Goal: Task Accomplishment & Management: Manage account settings

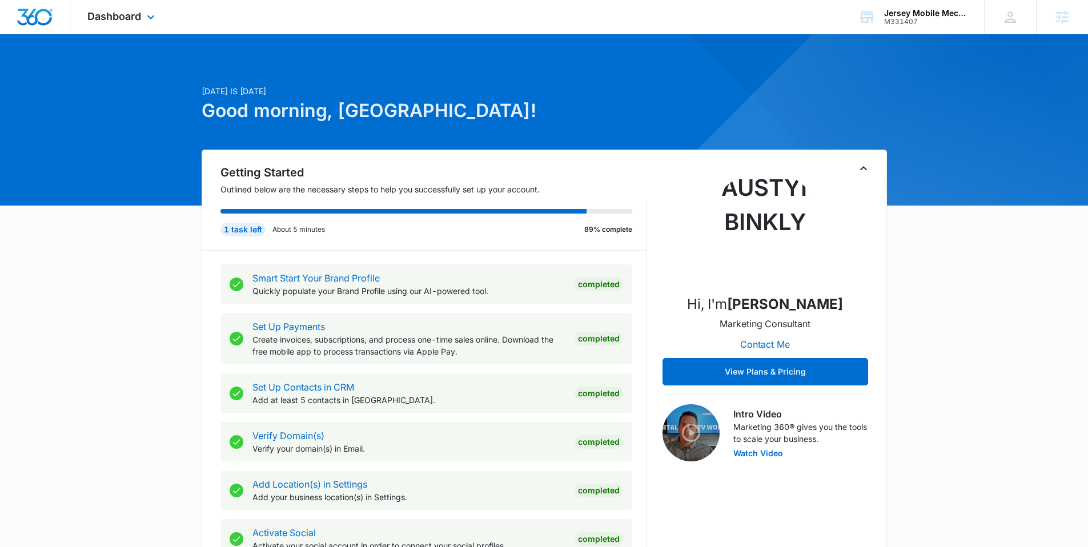
click at [127, 23] on div "Dashboard Apps Reputation Websites Forms CRM Email Social Payments POS Content …" at bounding box center [122, 17] width 104 height 34
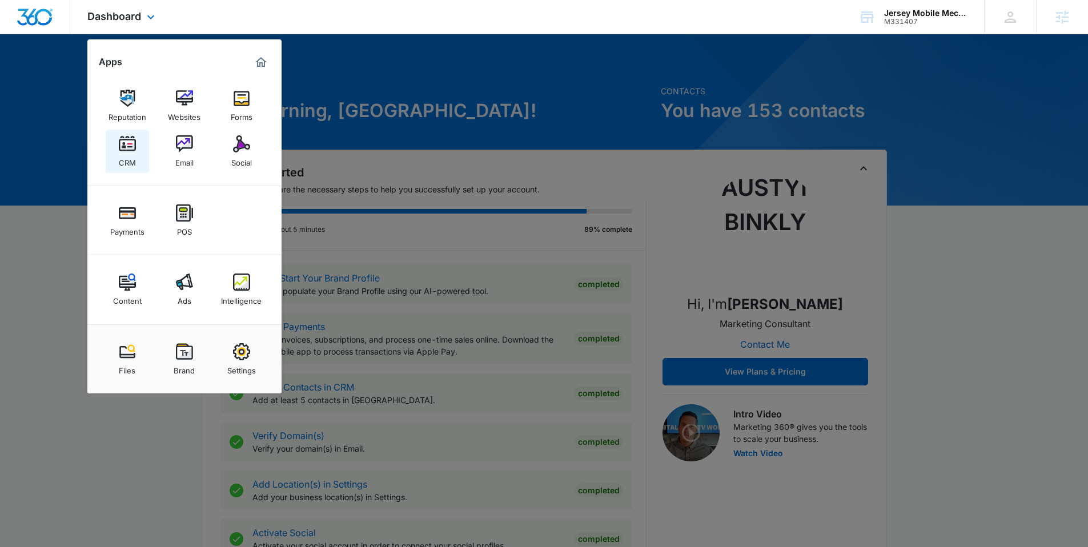
click at [122, 140] on img at bounding box center [127, 143] width 17 height 17
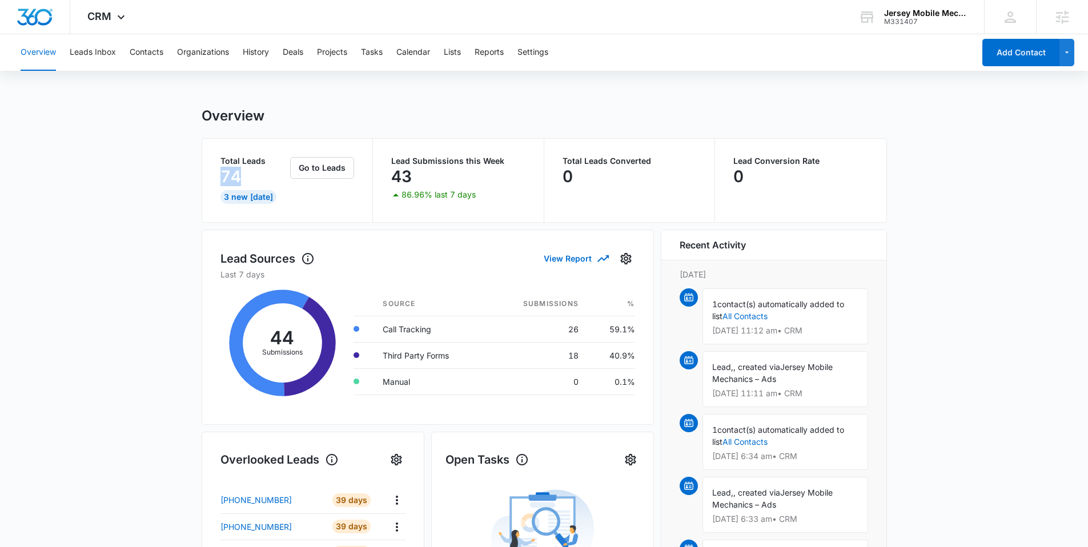
drag, startPoint x: 219, startPoint y: 179, endPoint x: 252, endPoint y: 181, distance: 33.8
click at [252, 181] on div "Total Leads 74 3 New Today Go to Leads" at bounding box center [287, 180] width 171 height 83
drag, startPoint x: 388, startPoint y: 178, endPoint x: 457, endPoint y: 178, distance: 68.5
click at [457, 178] on div "Lead Submissions this Week 43 86.96% last 7 days" at bounding box center [458, 180] width 171 height 83
click at [79, 54] on button "Leads Inbox" at bounding box center [93, 52] width 46 height 37
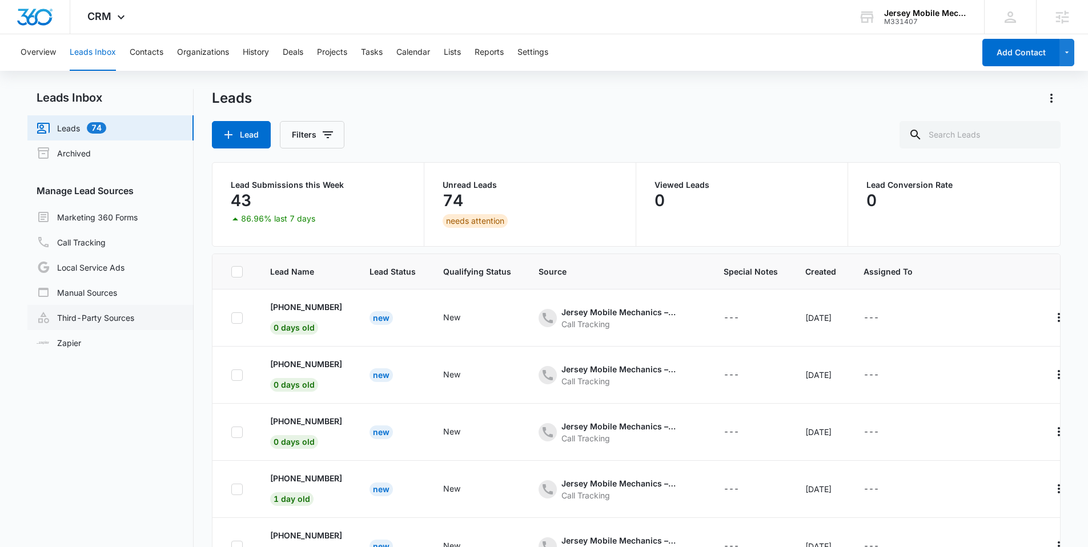
click at [91, 323] on link "Third-Party Sources" at bounding box center [86, 318] width 98 height 14
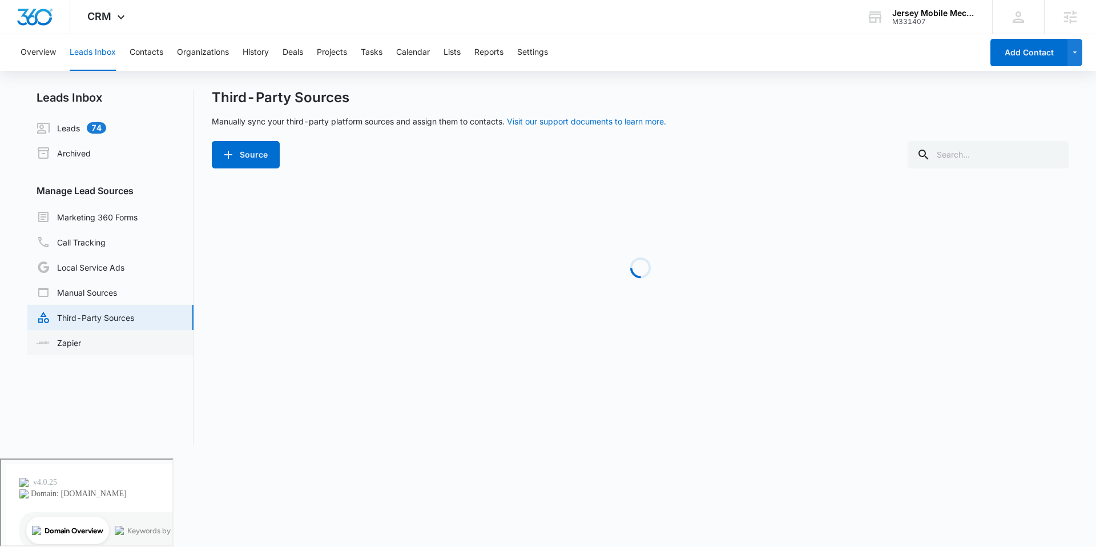
click at [72, 344] on link "Zapier" at bounding box center [59, 343] width 45 height 12
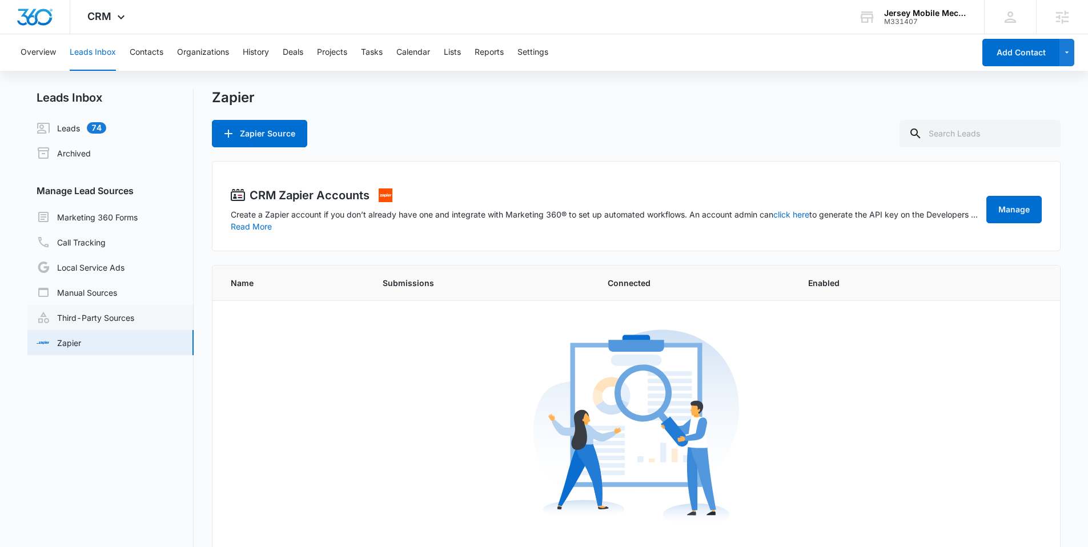
click at [71, 316] on link "Third-Party Sources" at bounding box center [86, 318] width 98 height 14
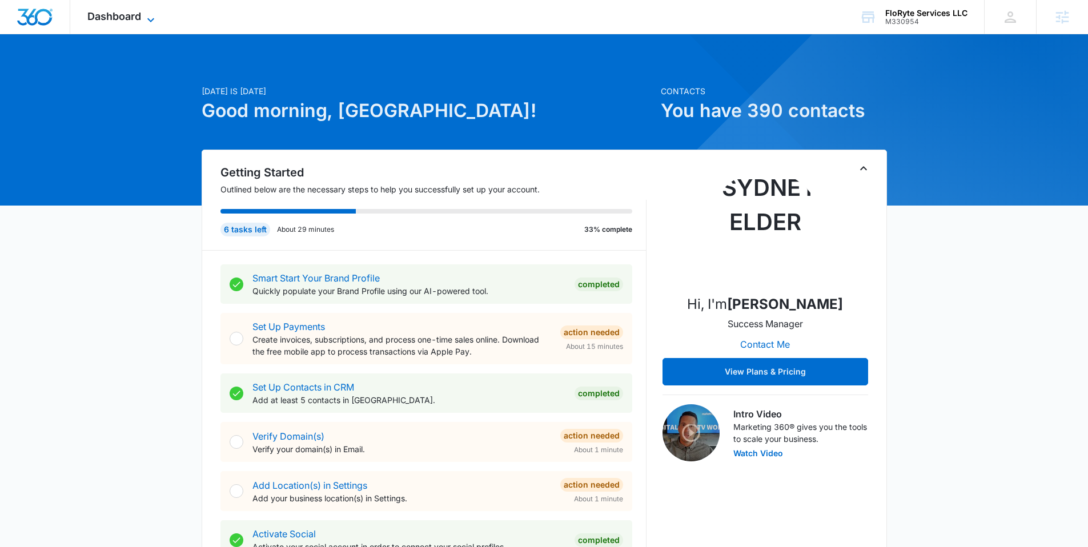
click at [146, 13] on icon at bounding box center [151, 20] width 14 height 14
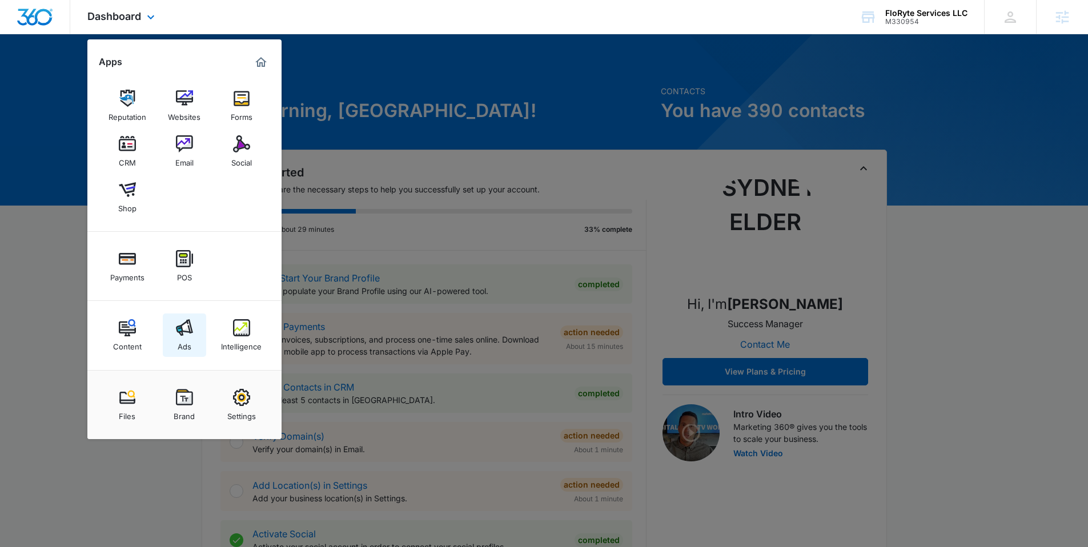
click at [189, 328] on img at bounding box center [184, 327] width 17 height 17
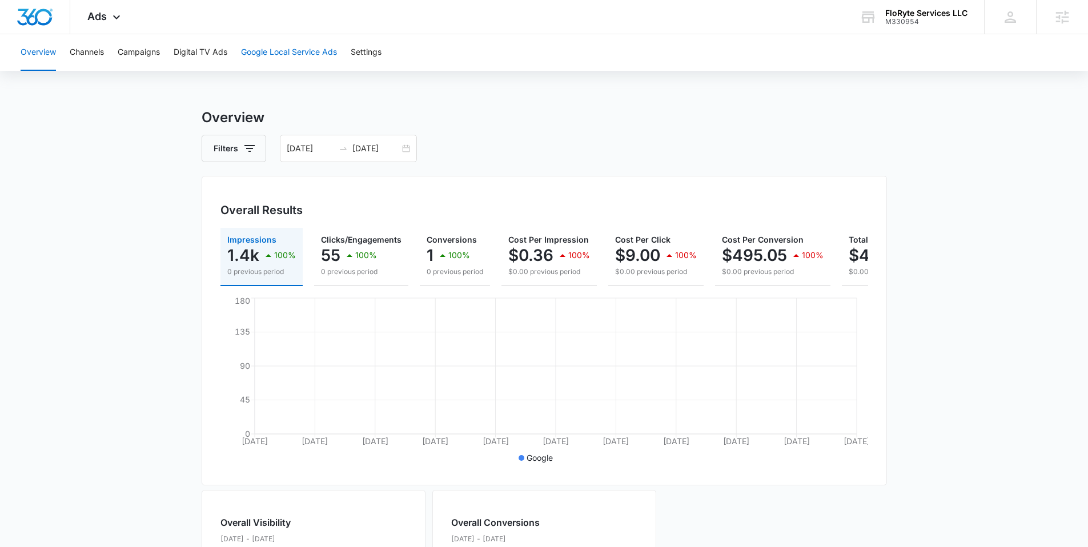
click at [273, 54] on button "Google Local Service Ads" at bounding box center [289, 52] width 96 height 37
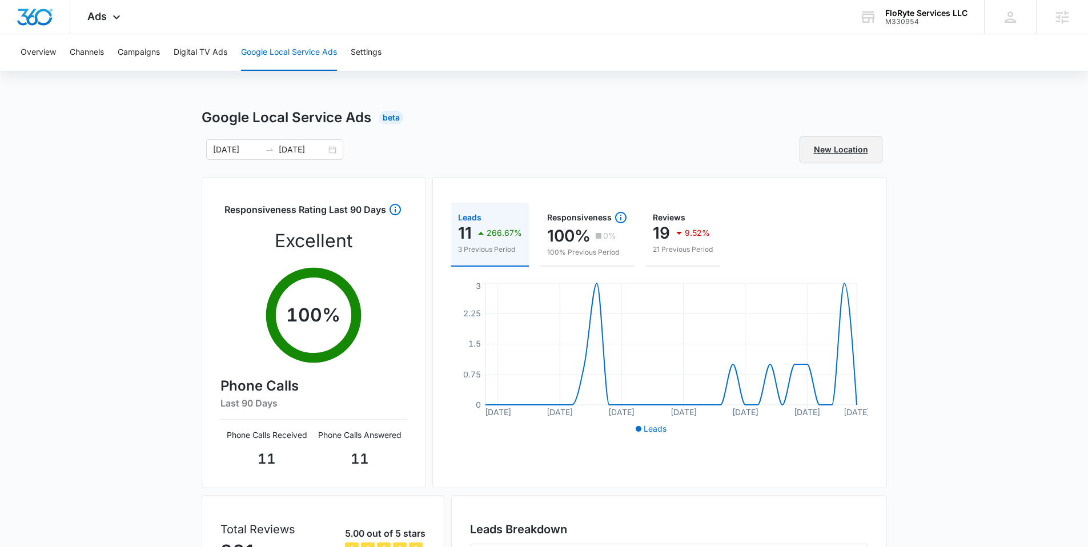
click at [846, 150] on link "New Location" at bounding box center [840, 149] width 83 height 27
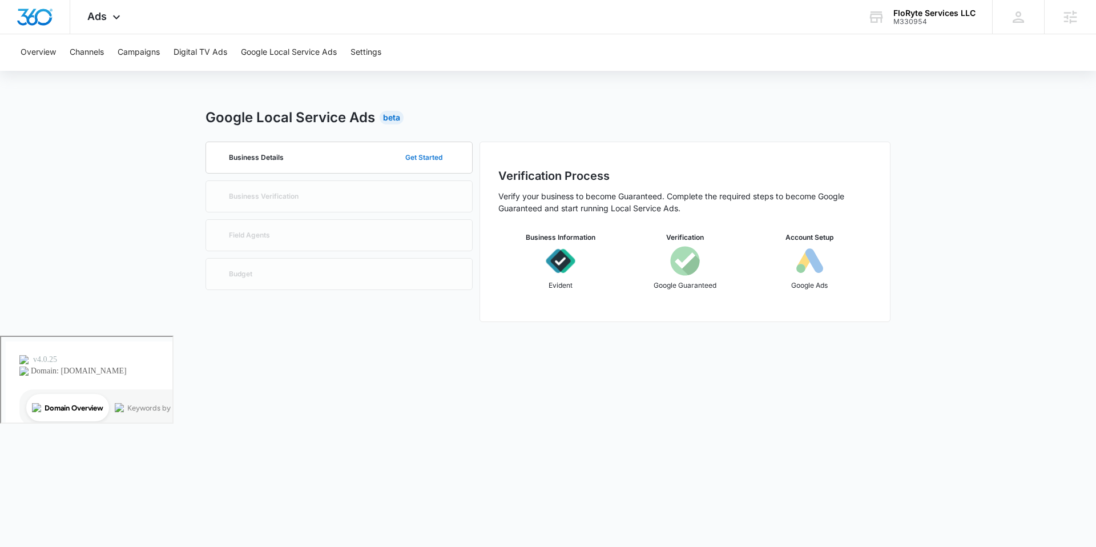
click at [426, 152] on button "Get Started" at bounding box center [424, 157] width 60 height 27
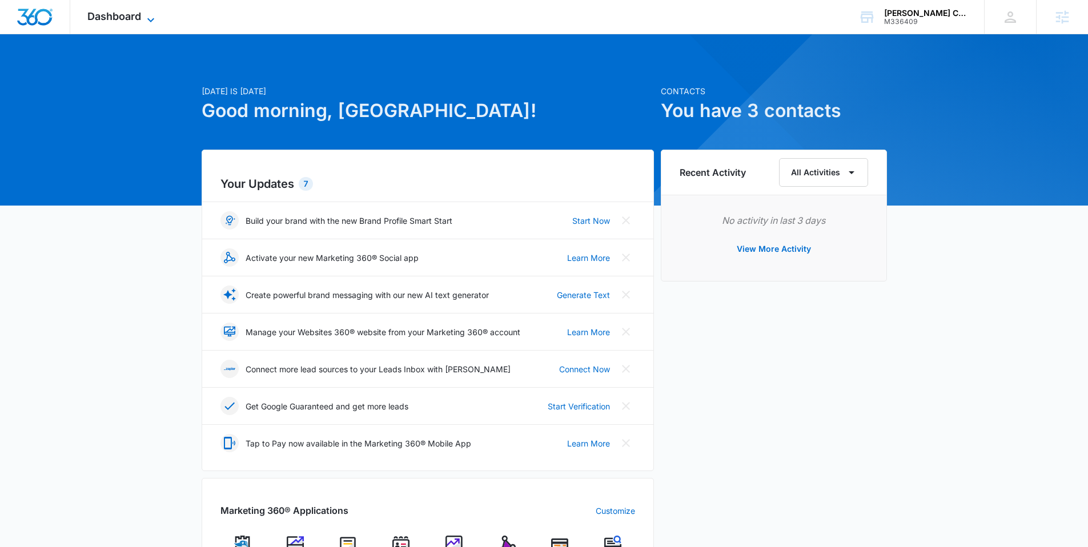
click at [144, 22] on icon at bounding box center [151, 20] width 14 height 14
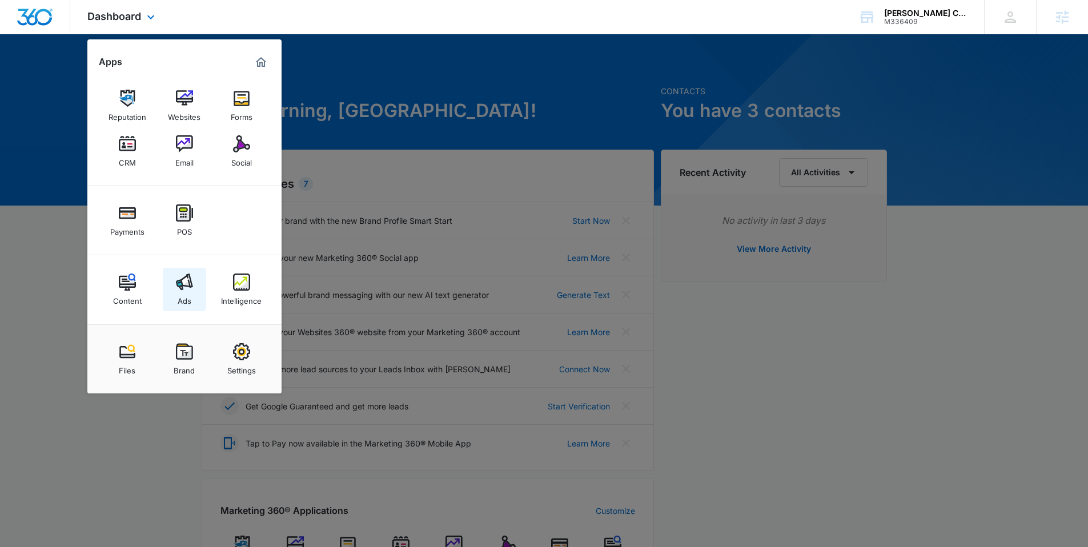
click at [188, 281] on img at bounding box center [184, 281] width 17 height 17
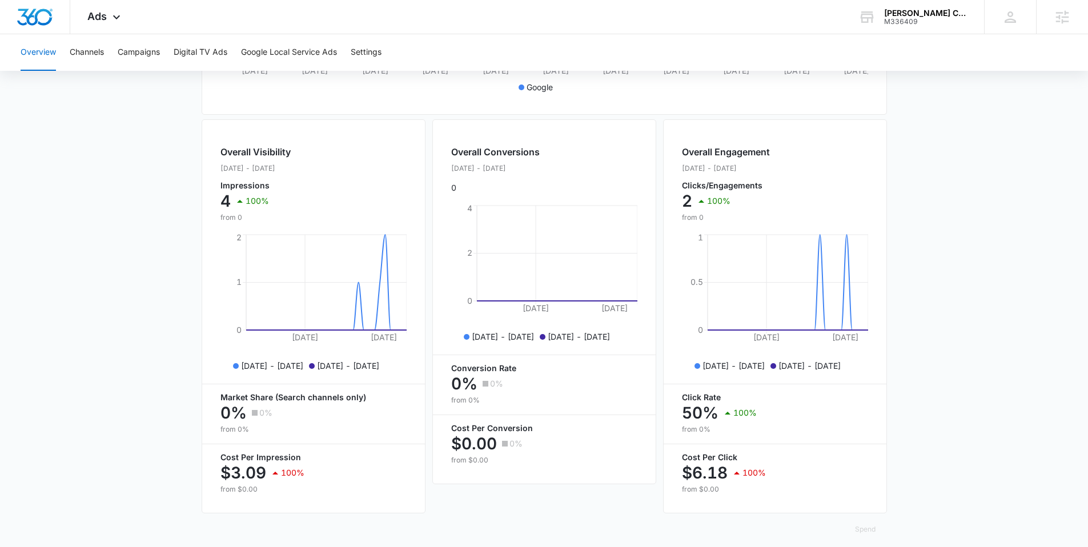
scroll to position [389, 0]
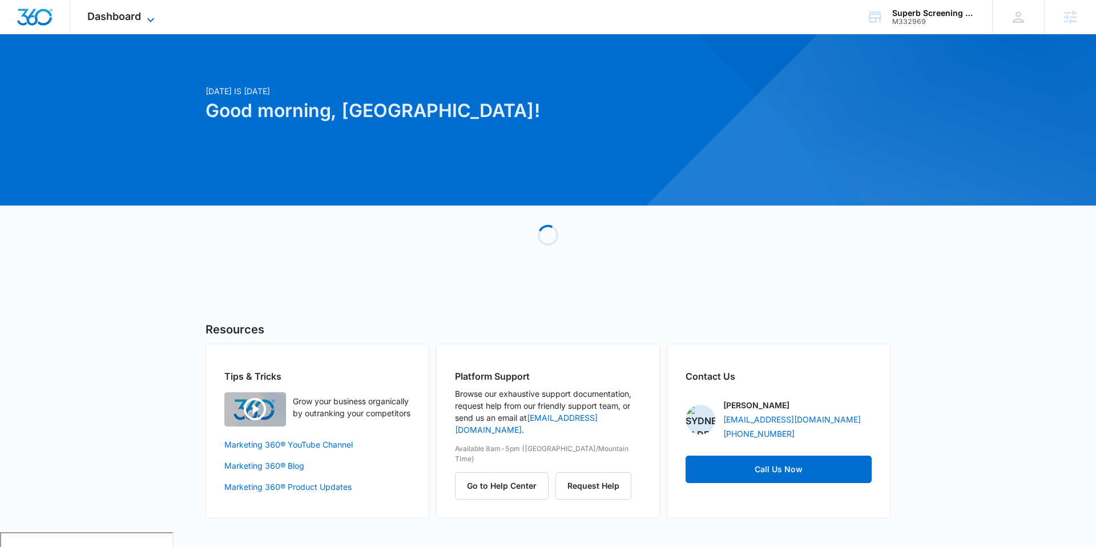
click at [147, 13] on icon at bounding box center [151, 20] width 14 height 14
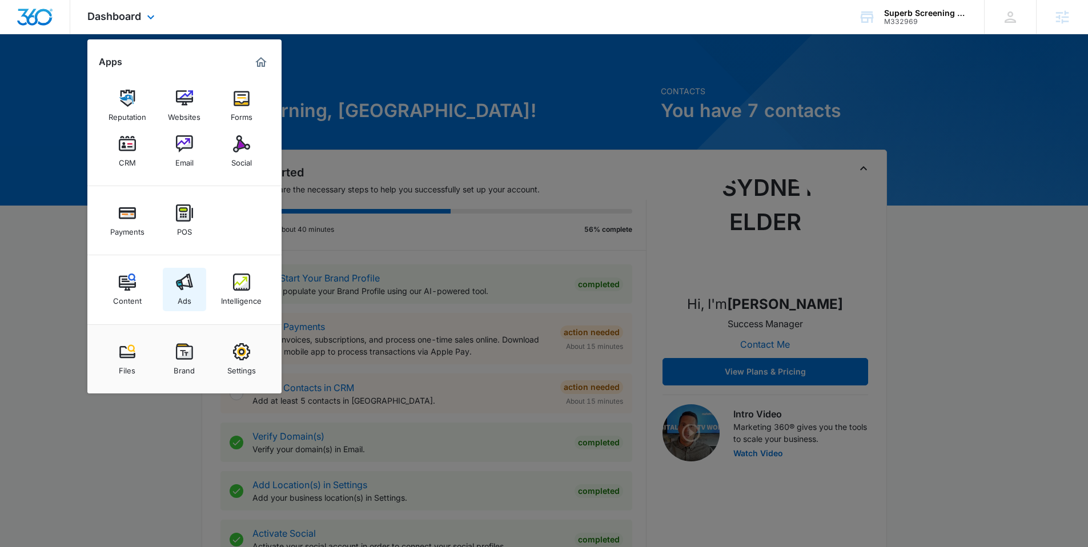
click at [183, 280] on img at bounding box center [184, 281] width 17 height 17
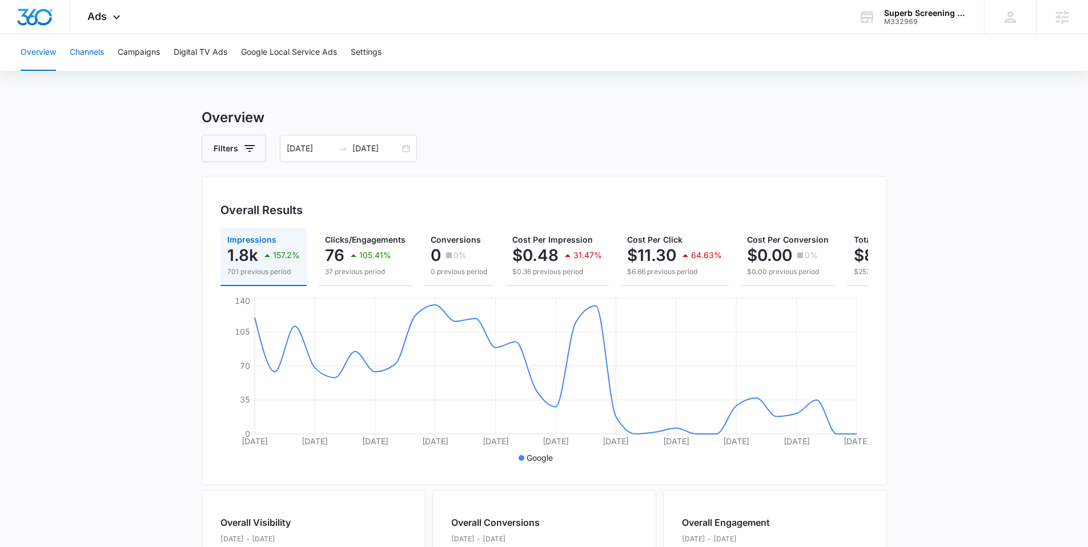
click at [76, 46] on button "Channels" at bounding box center [87, 52] width 34 height 37
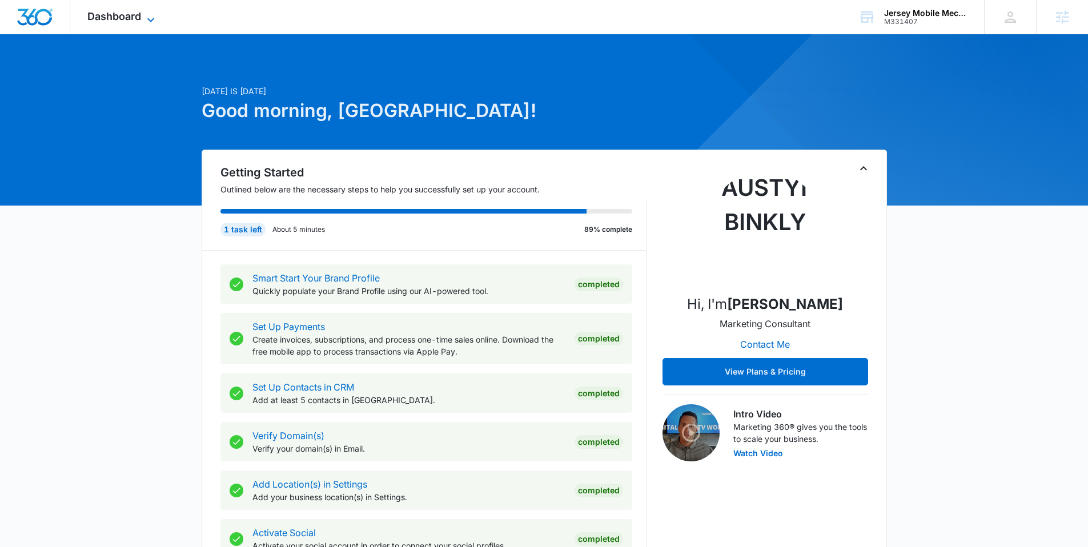
click at [134, 13] on span "Dashboard" at bounding box center [114, 16] width 54 height 12
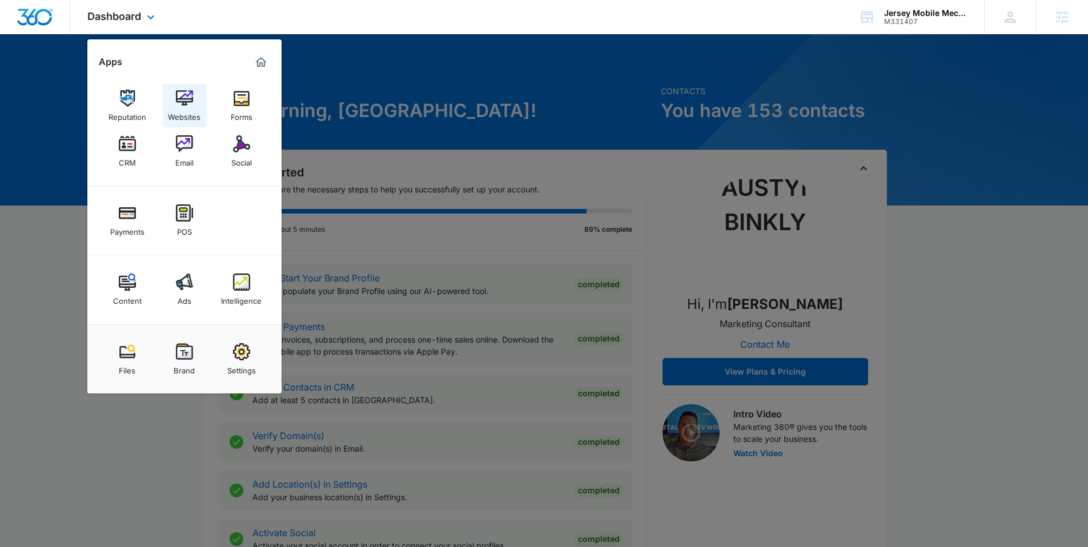
click at [178, 101] on img at bounding box center [184, 98] width 17 height 17
